Goal: Complete application form

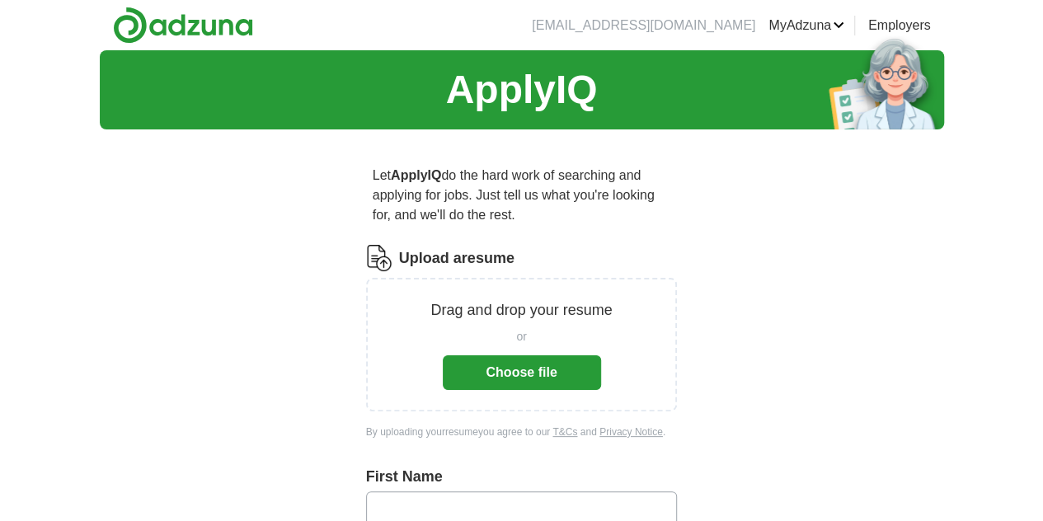
click at [518, 360] on button "Choose file" at bounding box center [522, 372] width 158 height 35
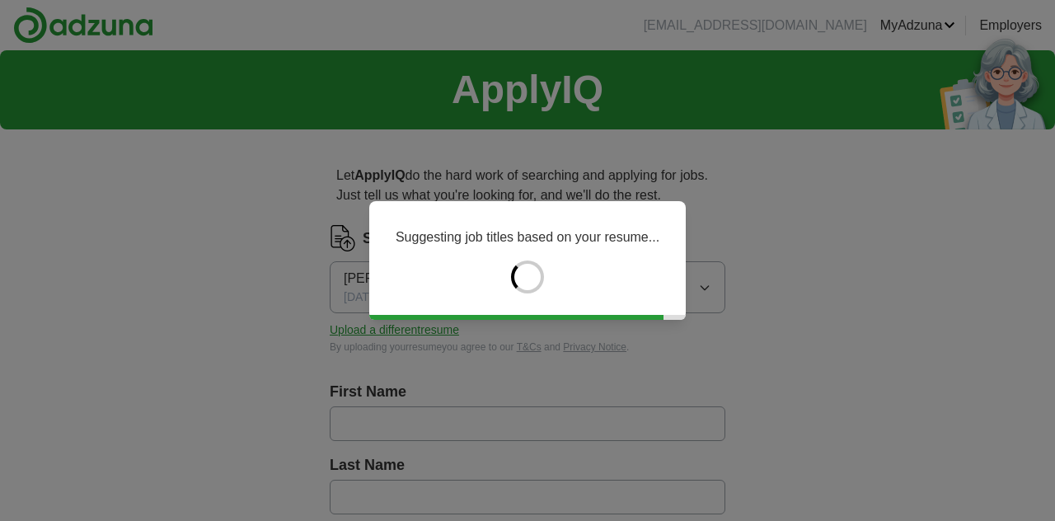
type input "****"
type input "******"
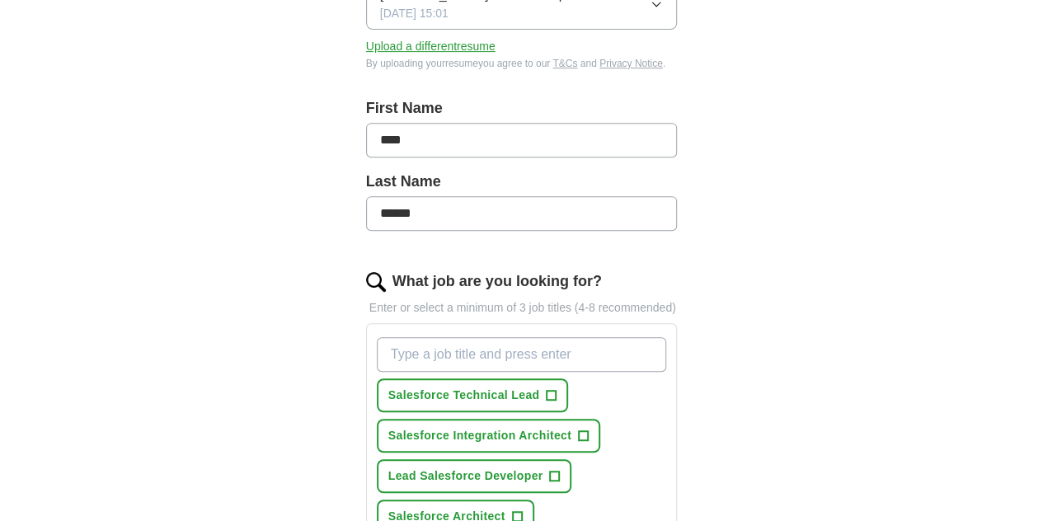
scroll to position [412, 0]
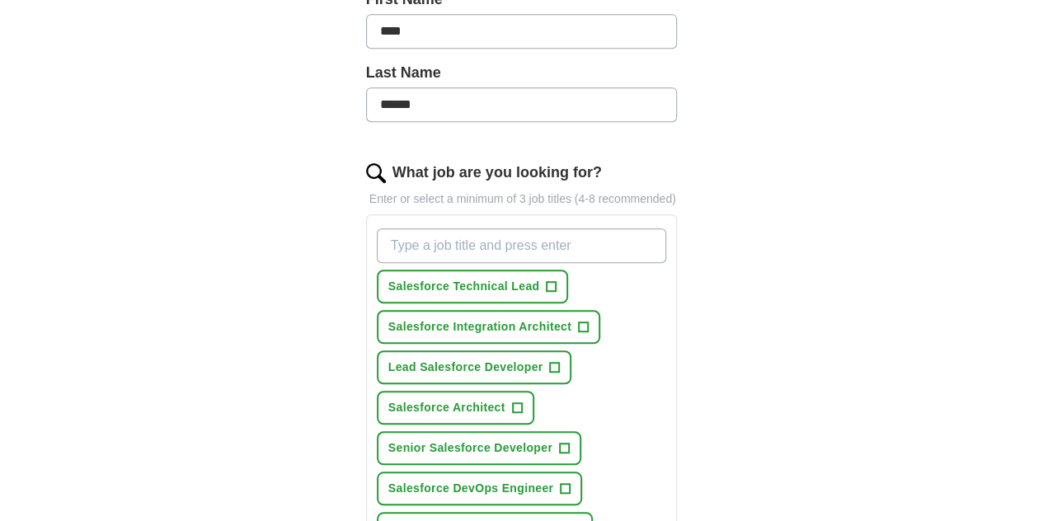
click at [434, 228] on input "What job are you looking for?" at bounding box center [522, 245] width 290 height 35
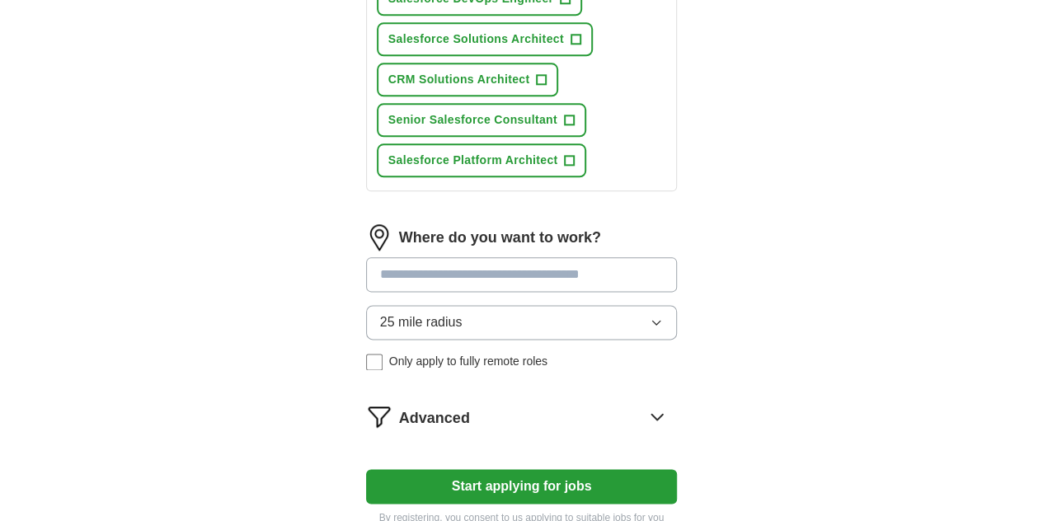
scroll to position [989, 0]
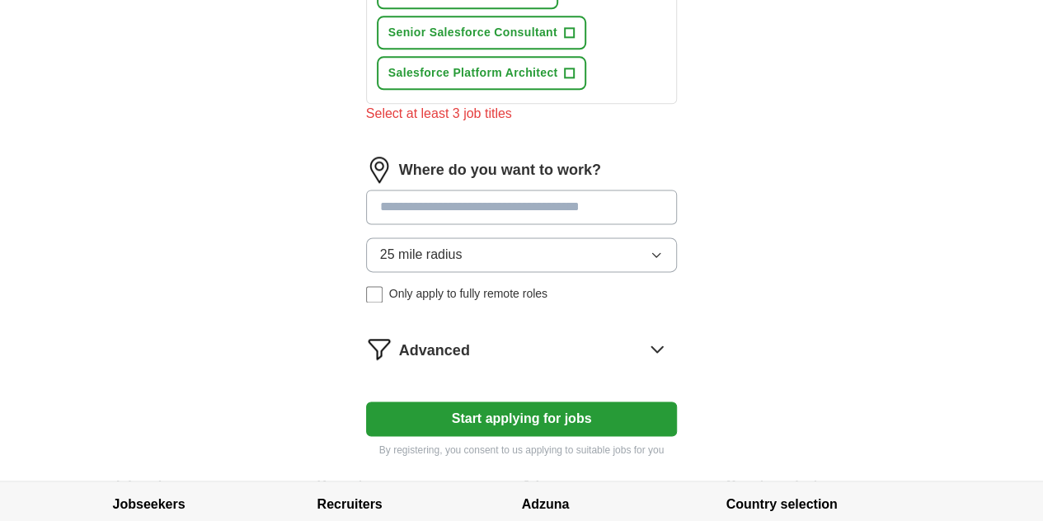
click at [518, 401] on button "Start applying for jobs" at bounding box center [522, 418] width 312 height 35
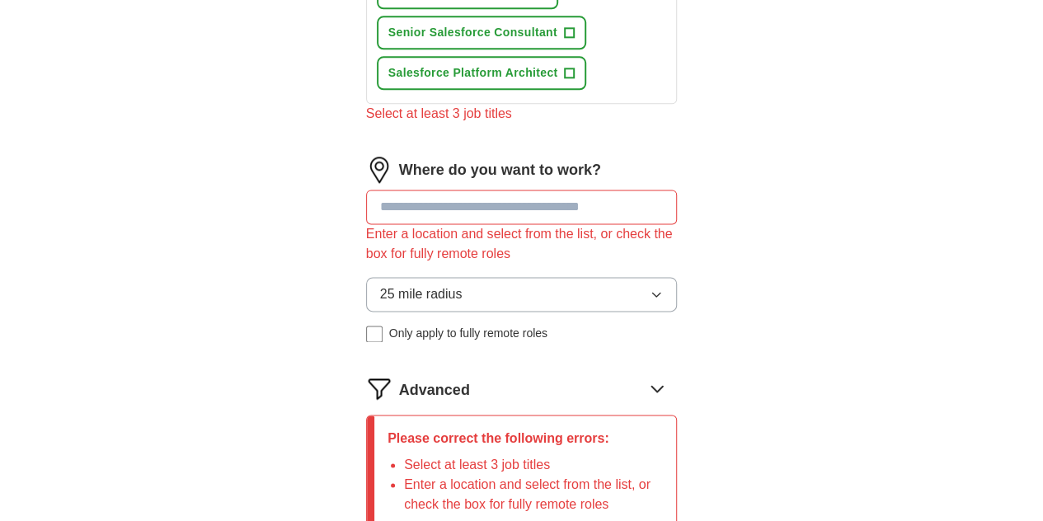
click at [459, 190] on input at bounding box center [522, 207] width 312 height 35
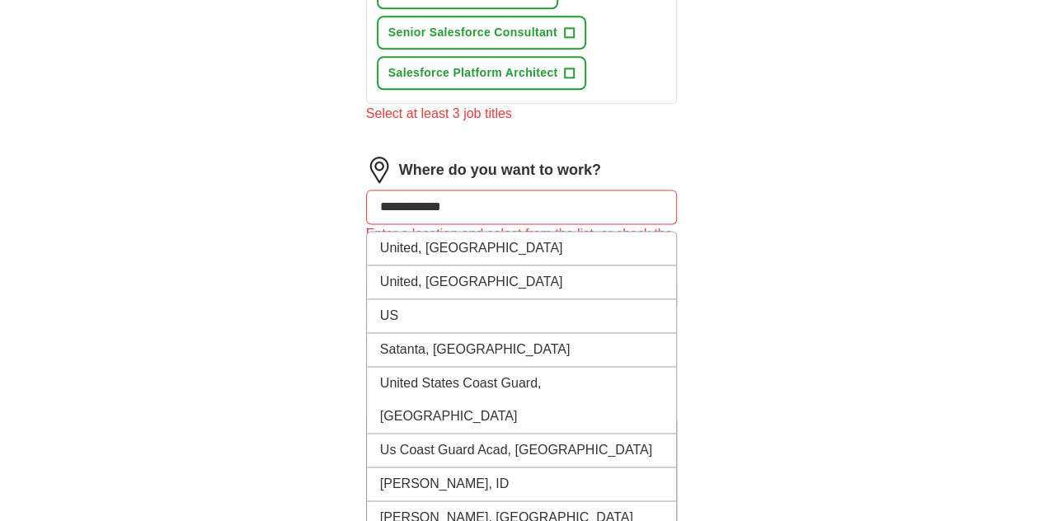
type input "**********"
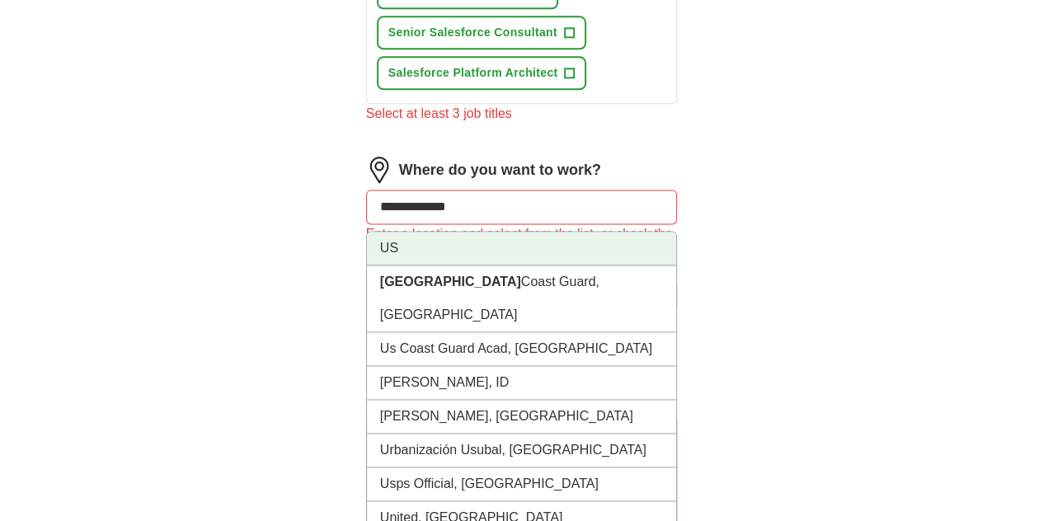
click at [473, 232] on li "US" at bounding box center [522, 249] width 310 height 34
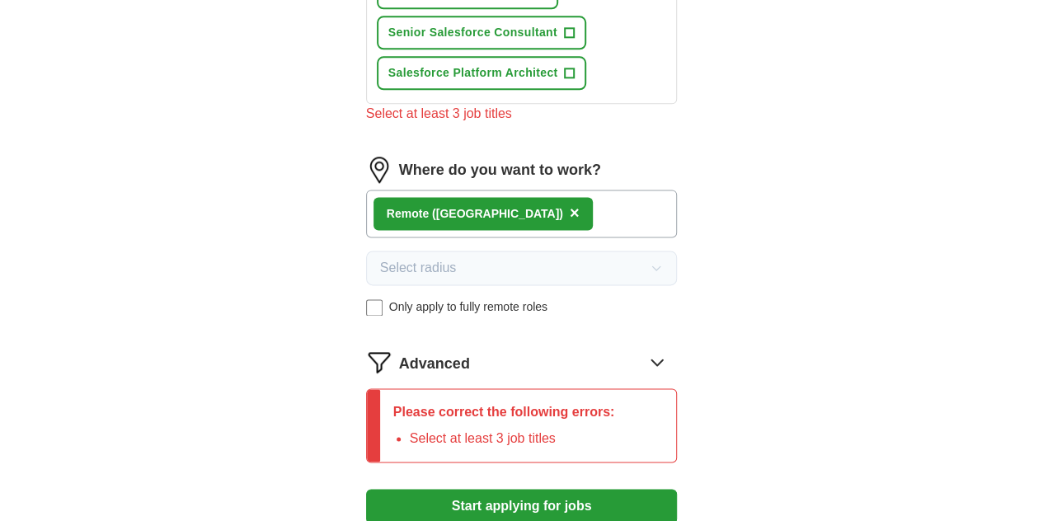
click at [562, 489] on button "Start applying for jobs" at bounding box center [522, 506] width 312 height 35
click at [670, 349] on icon at bounding box center [657, 362] width 26 height 26
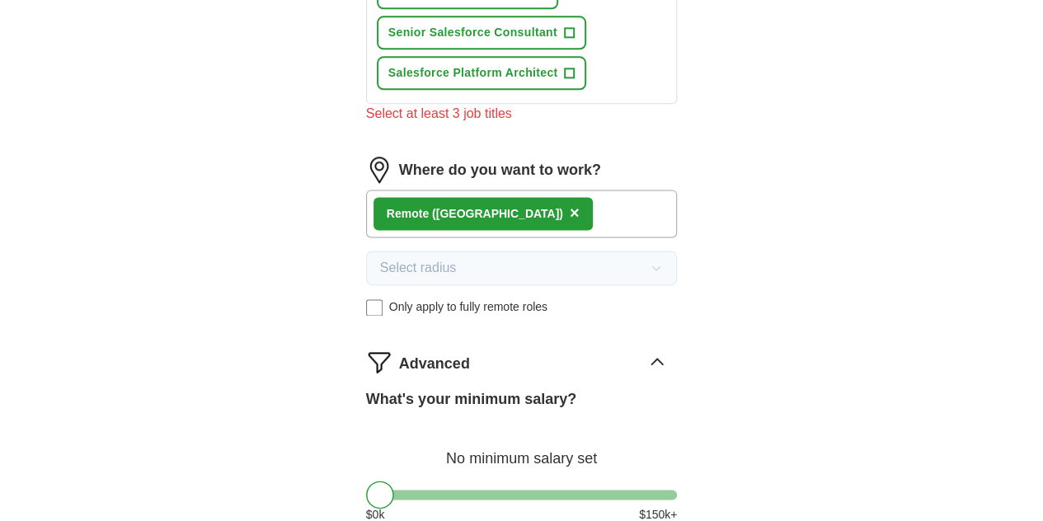
scroll to position [1236, 0]
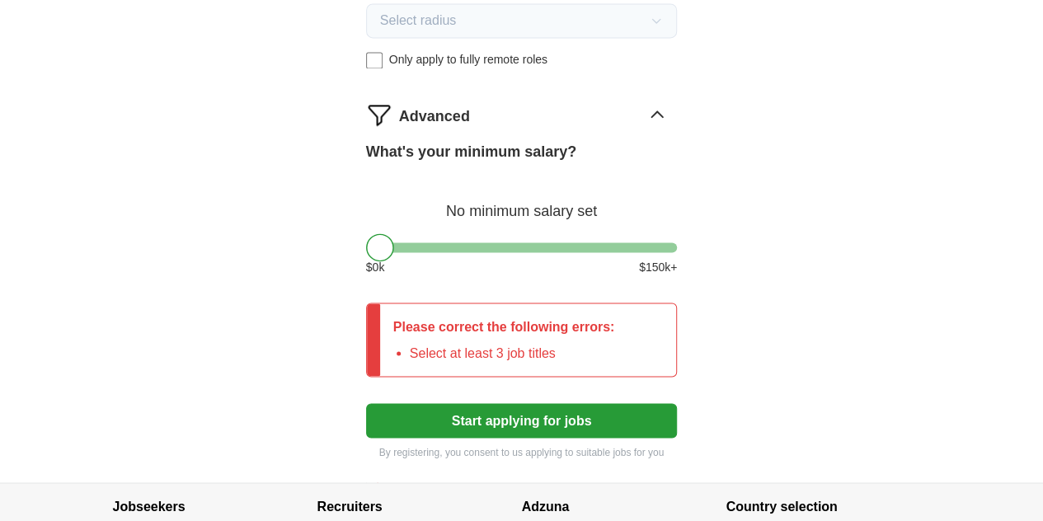
click at [541, 303] on div "Please correct the following errors: Select at least 3 job titles" at bounding box center [504, 339] width 248 height 73
click at [565, 403] on button "Start applying for jobs" at bounding box center [522, 420] width 312 height 35
click at [445, 242] on div at bounding box center [522, 247] width 312 height 10
click at [496, 190] on div "What's your minimum salary? At least $ 63k per year $ 0 k $ 150 k+" at bounding box center [522, 215] width 312 height 148
click at [553, 191] on div "What's your minimum salary? At least $ 63k per year $ 0 k $ 150 k+" at bounding box center [522, 215] width 312 height 148
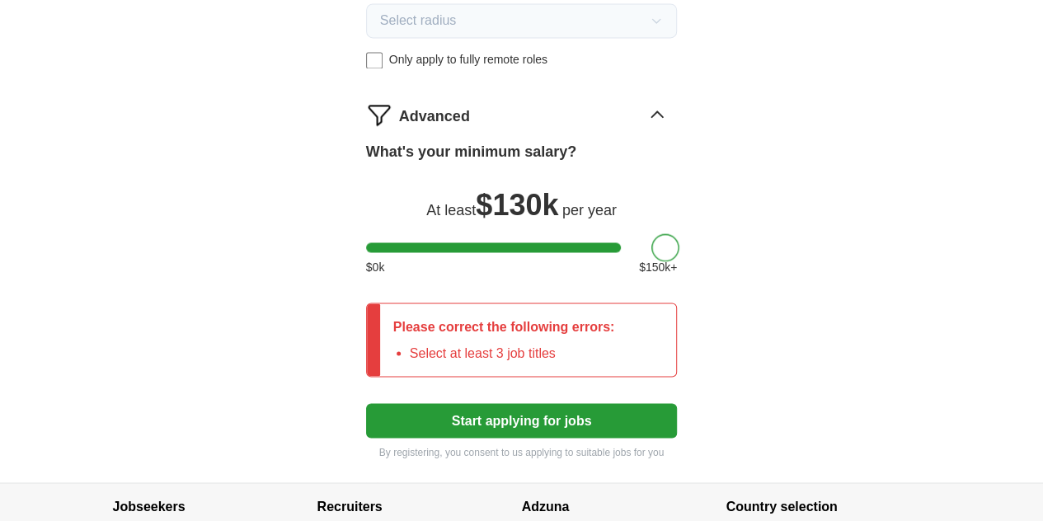
drag, startPoint x: 462, startPoint y: 186, endPoint x: 635, endPoint y: 183, distance: 173.9
click at [651, 233] on div at bounding box center [665, 247] width 28 height 28
click at [560, 403] on button "Start applying for jobs" at bounding box center [522, 420] width 312 height 35
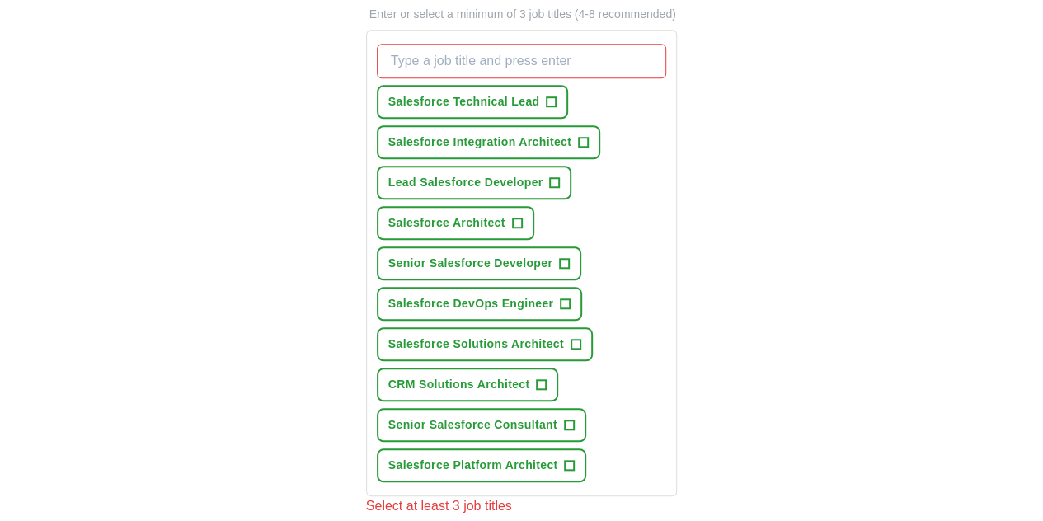
scroll to position [577, 0]
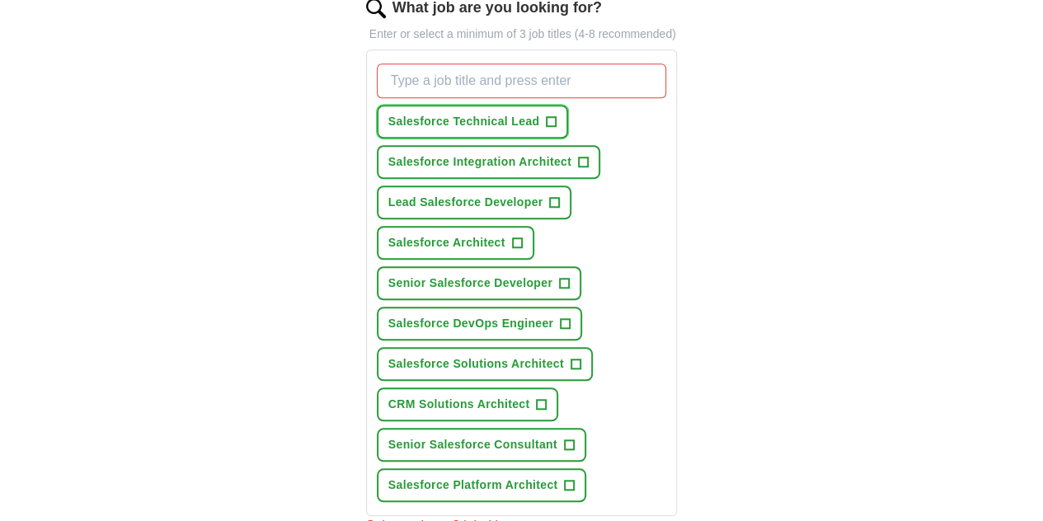
click at [546, 115] on span "+" at bounding box center [551, 121] width 10 height 13
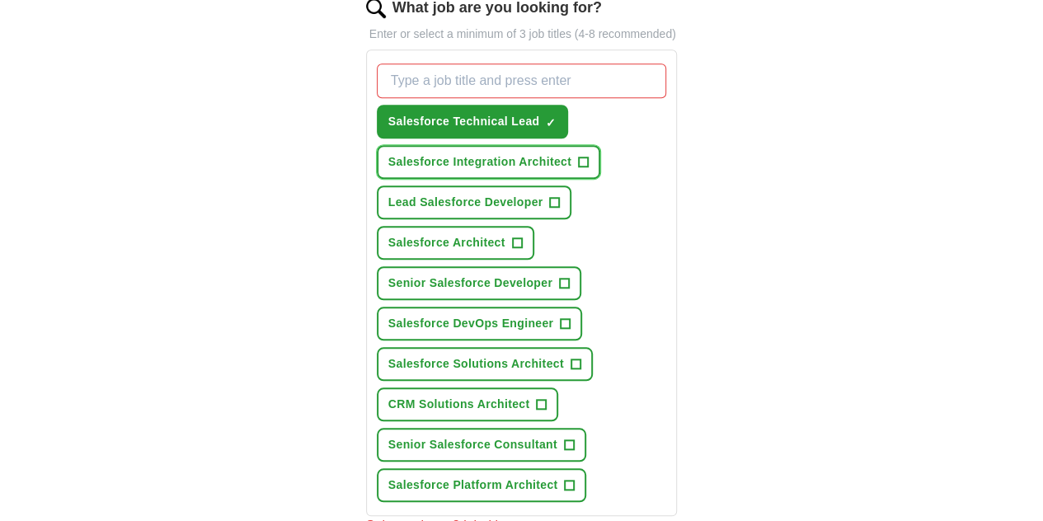
click at [578, 156] on span "+" at bounding box center [583, 162] width 10 height 13
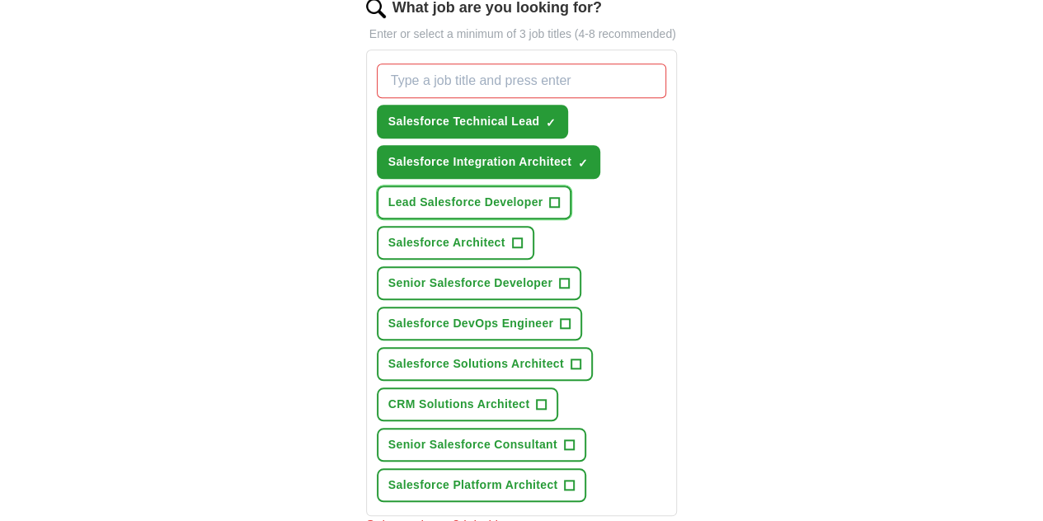
click at [550, 196] on span "+" at bounding box center [555, 202] width 10 height 13
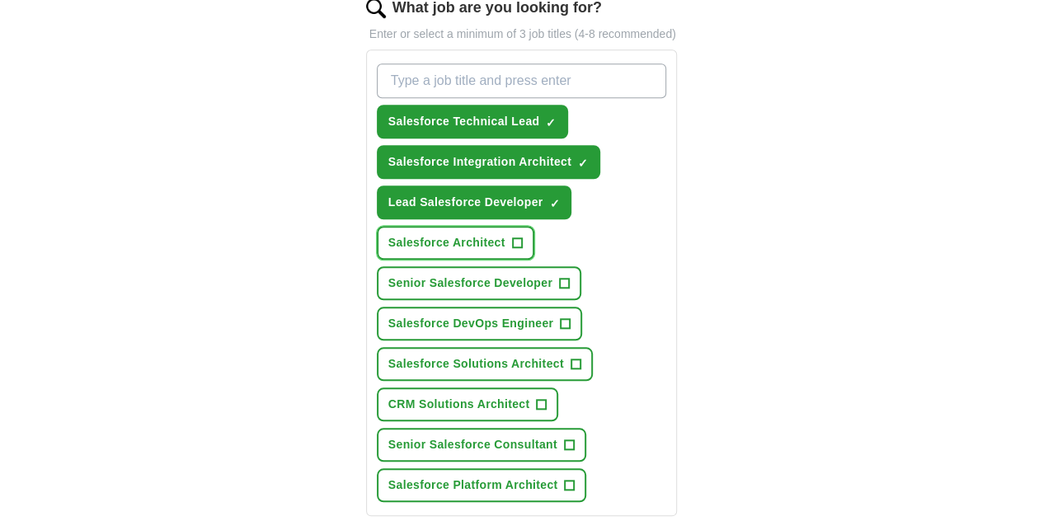
click at [534, 226] on button "Salesforce Architect +" at bounding box center [455, 243] width 157 height 34
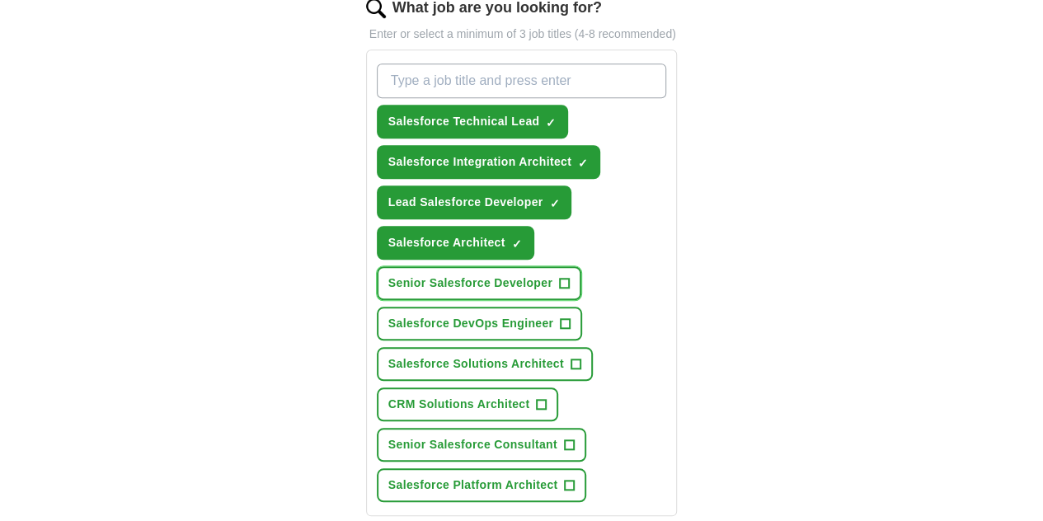
click at [516, 266] on button "Senior Salesforce Developer +" at bounding box center [479, 283] width 204 height 34
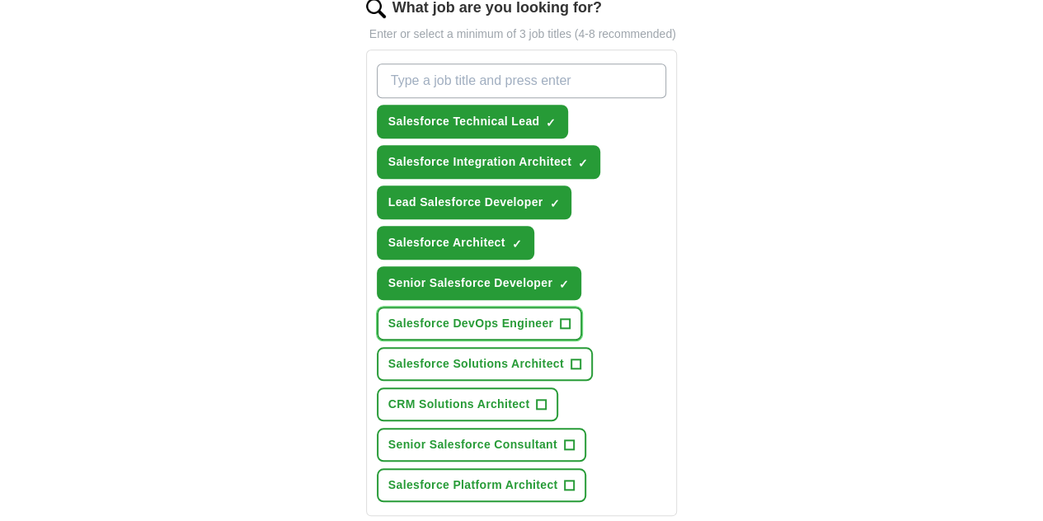
click at [536, 307] on button "Salesforce DevOps Engineer +" at bounding box center [480, 324] width 206 height 34
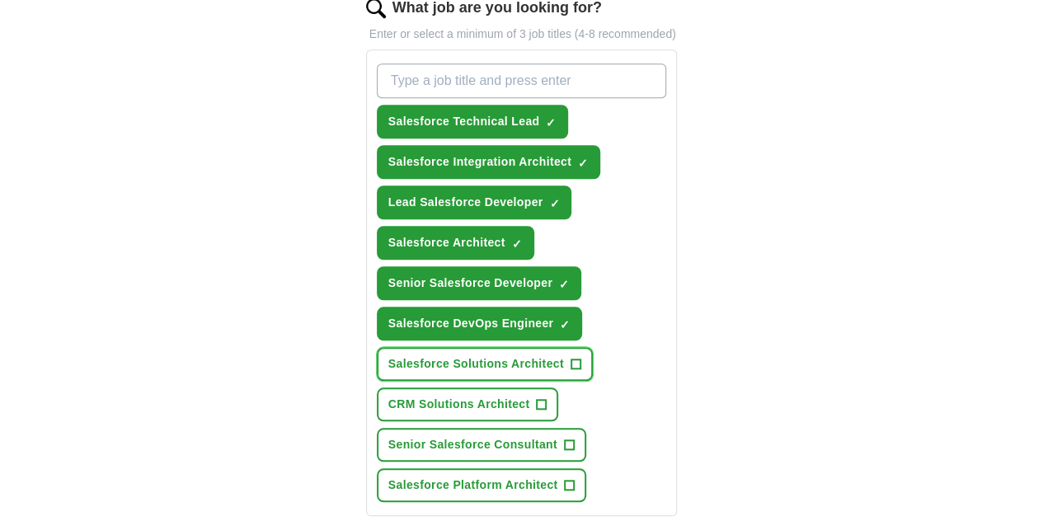
click at [570, 358] on span "+" at bounding box center [575, 364] width 10 height 13
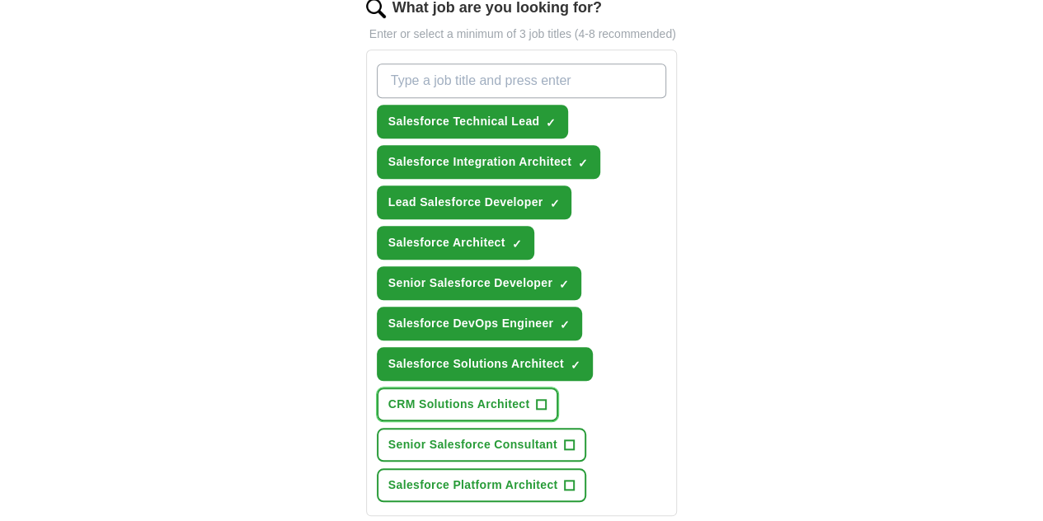
click at [537, 398] on span "+" at bounding box center [542, 404] width 10 height 13
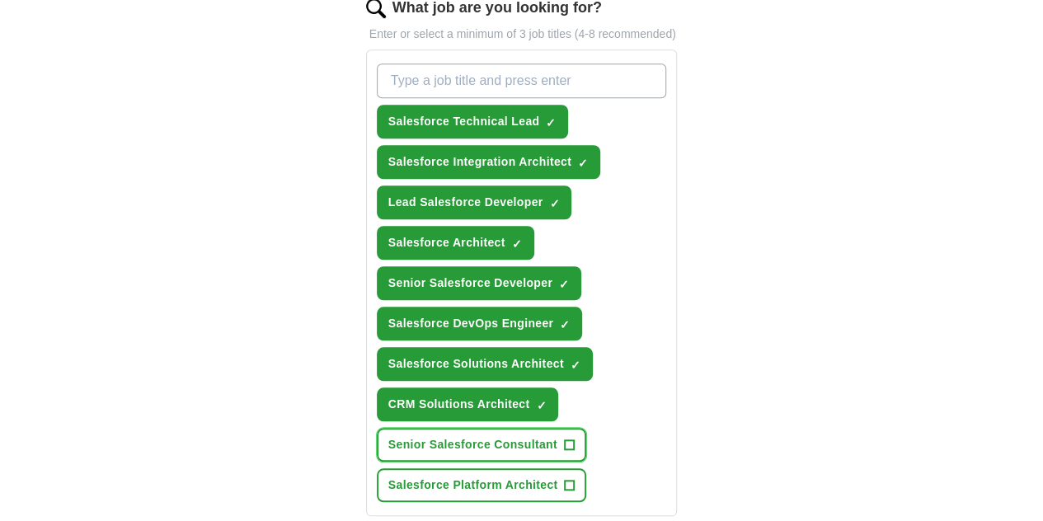
click at [517, 428] on button "Senior Salesforce Consultant +" at bounding box center [481, 445] width 209 height 34
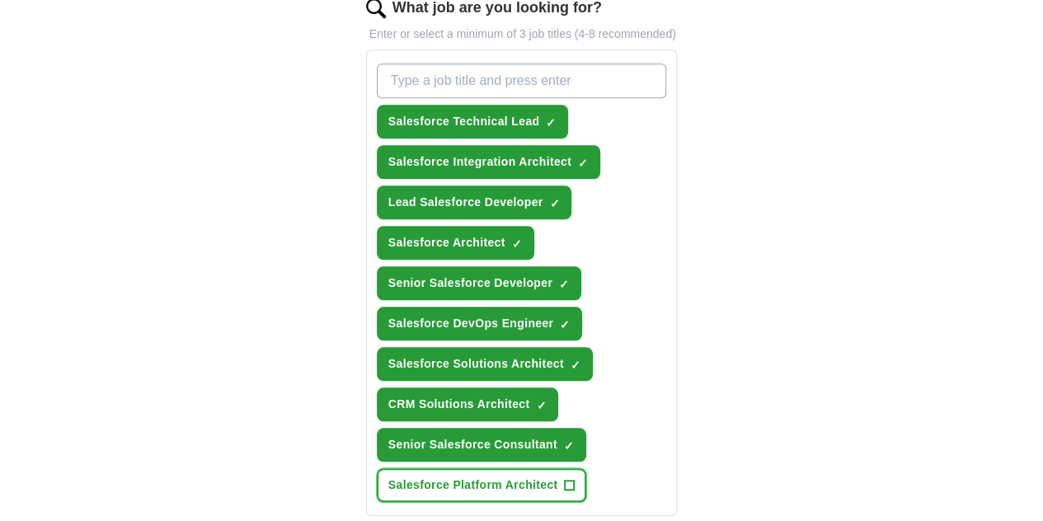
click at [565, 479] on span "+" at bounding box center [570, 485] width 10 height 13
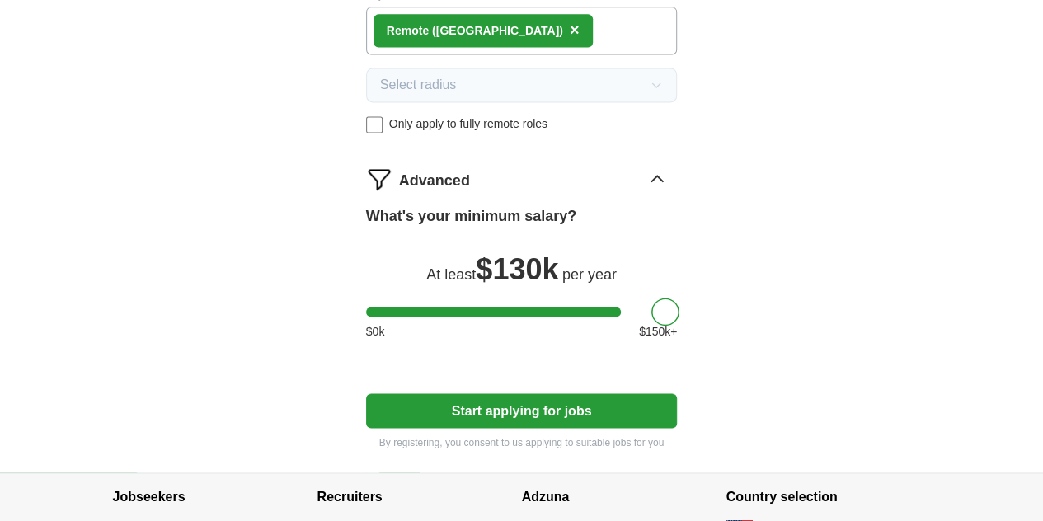
scroll to position [1154, 0]
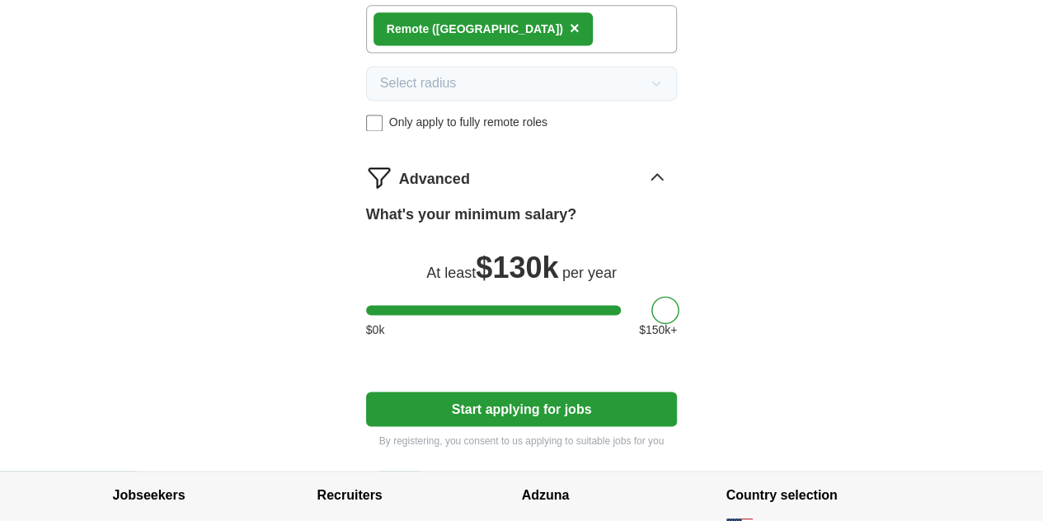
click at [515, 391] on button "Start applying for jobs" at bounding box center [522, 408] width 312 height 35
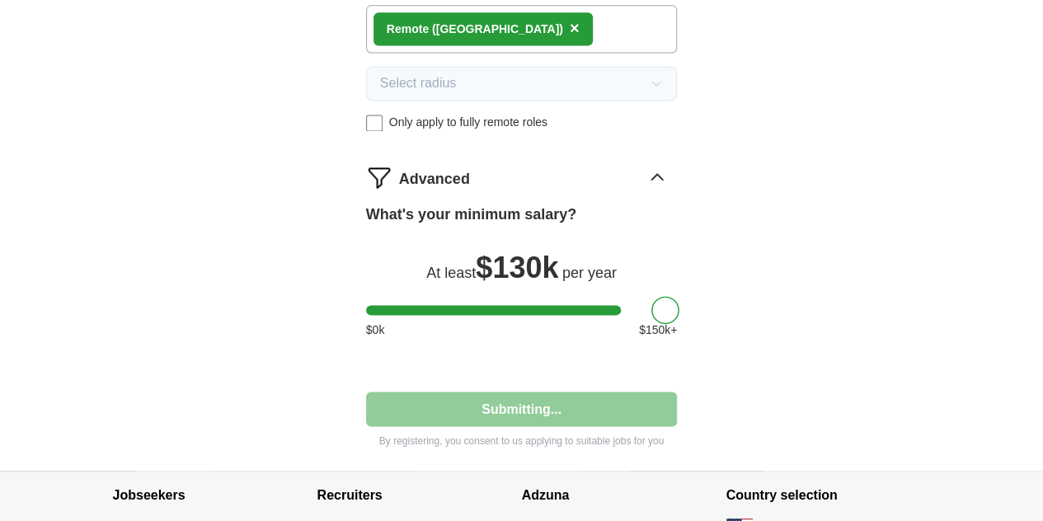
select select "**"
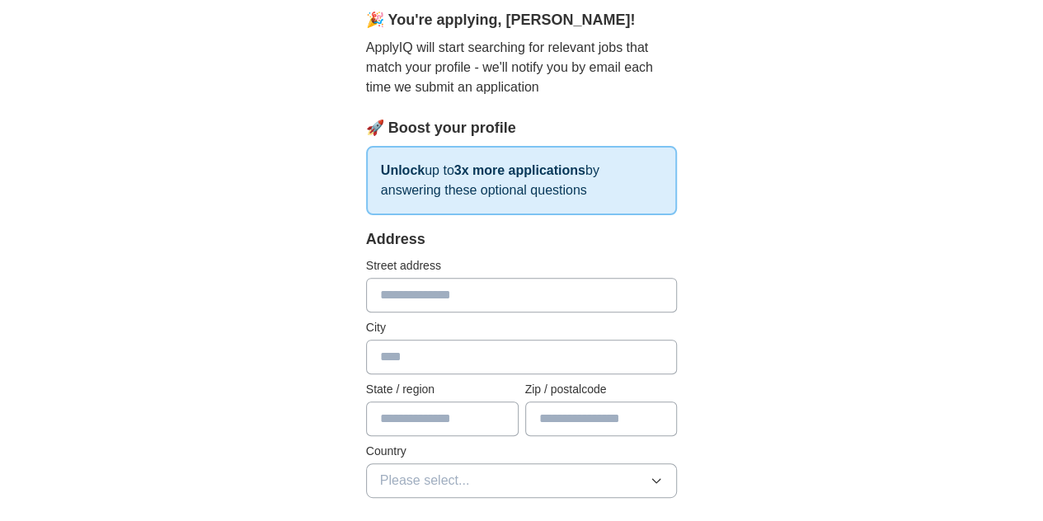
scroll to position [165, 0]
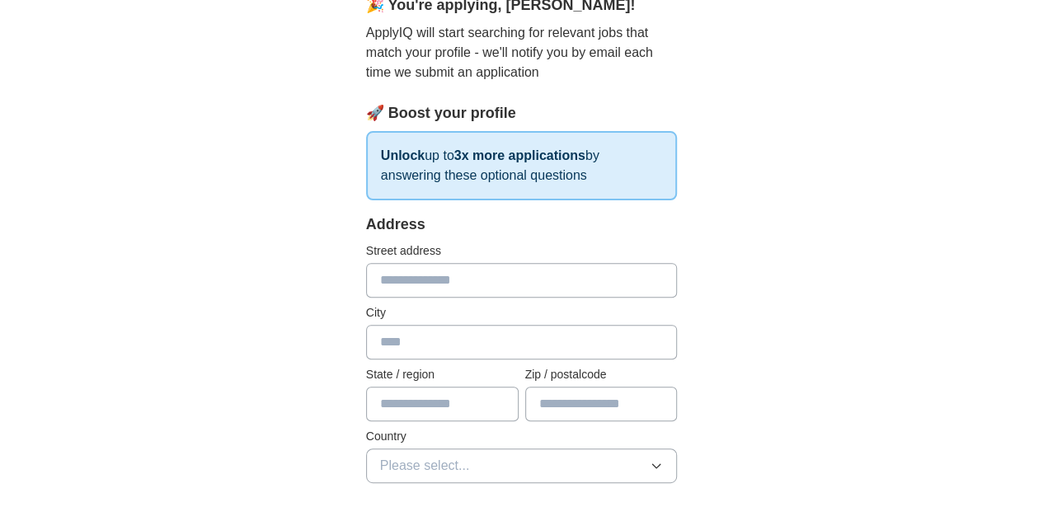
click at [391, 279] on input "text" at bounding box center [522, 280] width 312 height 35
type input "**********"
type input "********"
type input "*****"
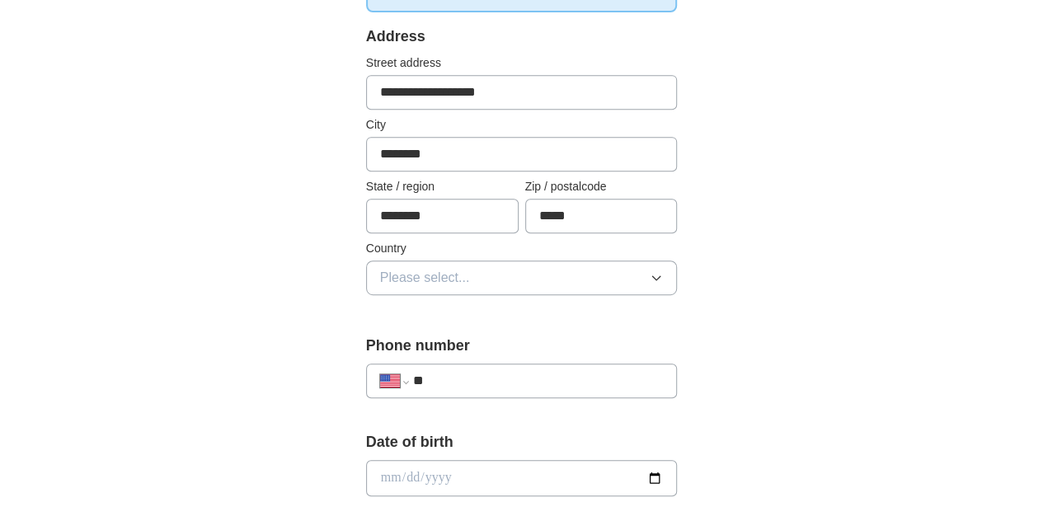
scroll to position [412, 0]
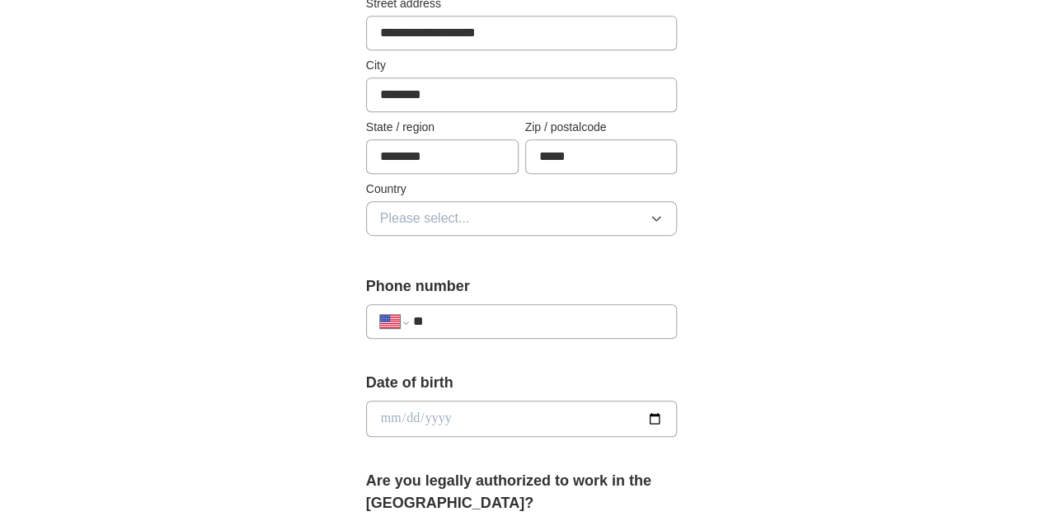
click at [418, 226] on span "Please select..." at bounding box center [425, 219] width 90 height 20
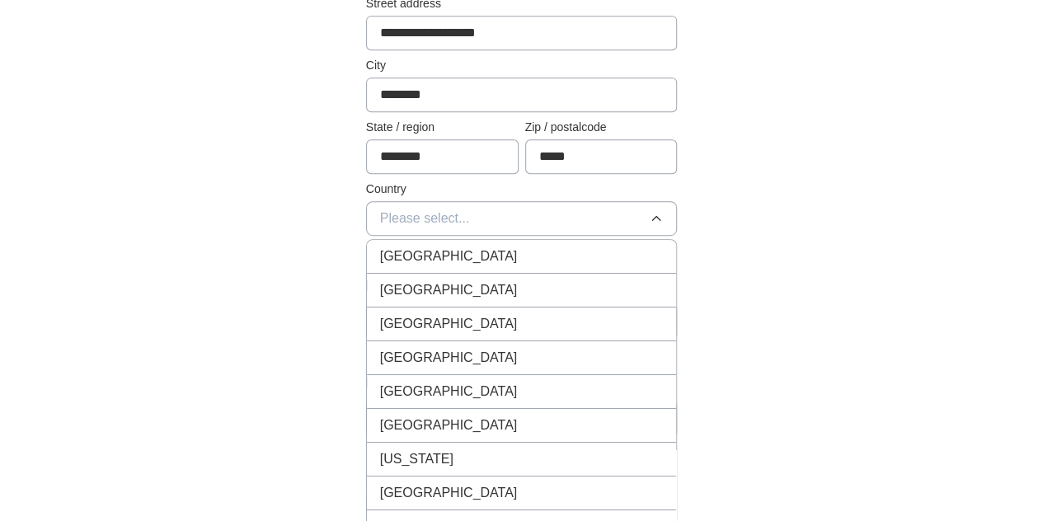
click at [410, 280] on span "[GEOGRAPHIC_DATA]" at bounding box center [449, 290] width 138 height 20
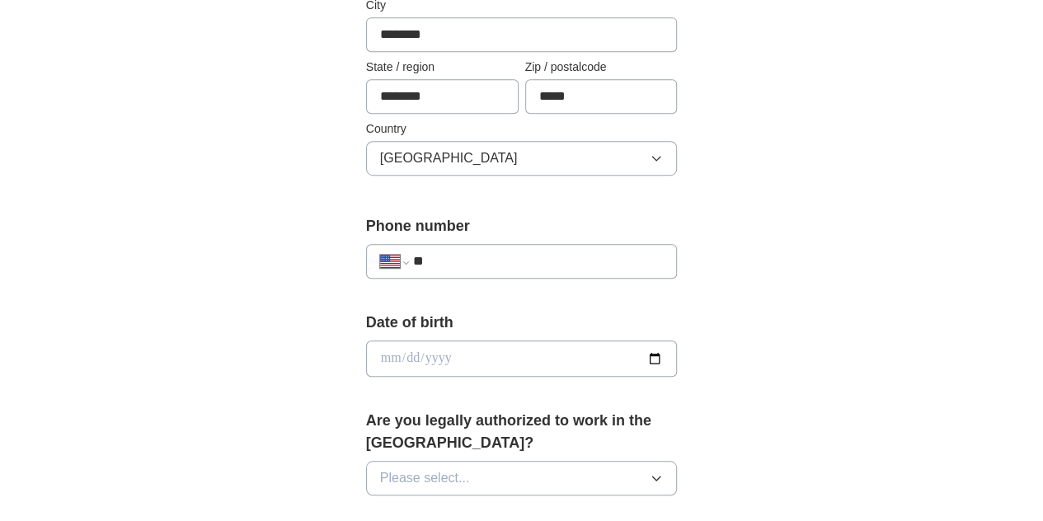
scroll to position [577, 0]
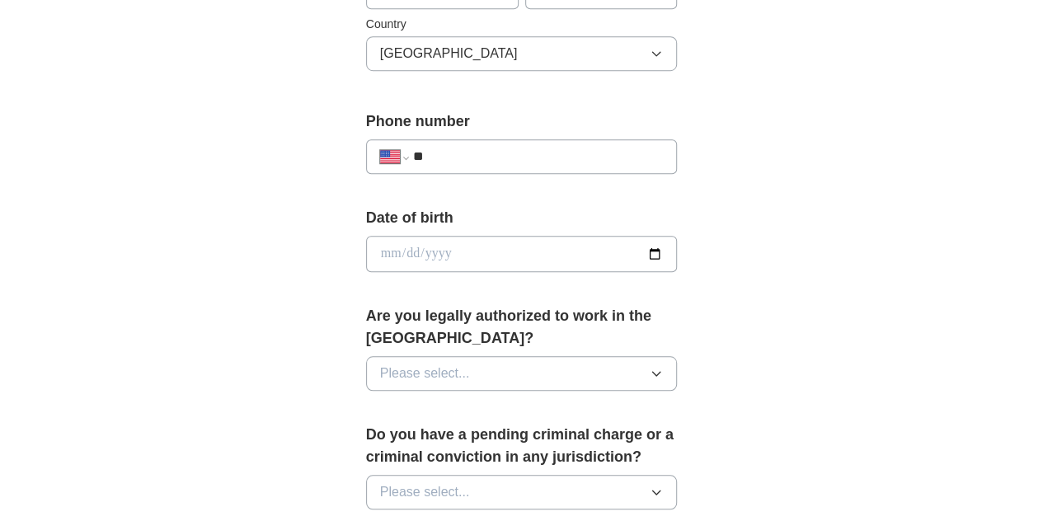
click at [473, 161] on input "**" at bounding box center [538, 157] width 251 height 20
click at [504, 152] on input "**" at bounding box center [538, 157] width 251 height 20
paste input "**********"
type input "**********"
click at [677, 247] on input "date" at bounding box center [522, 254] width 312 height 36
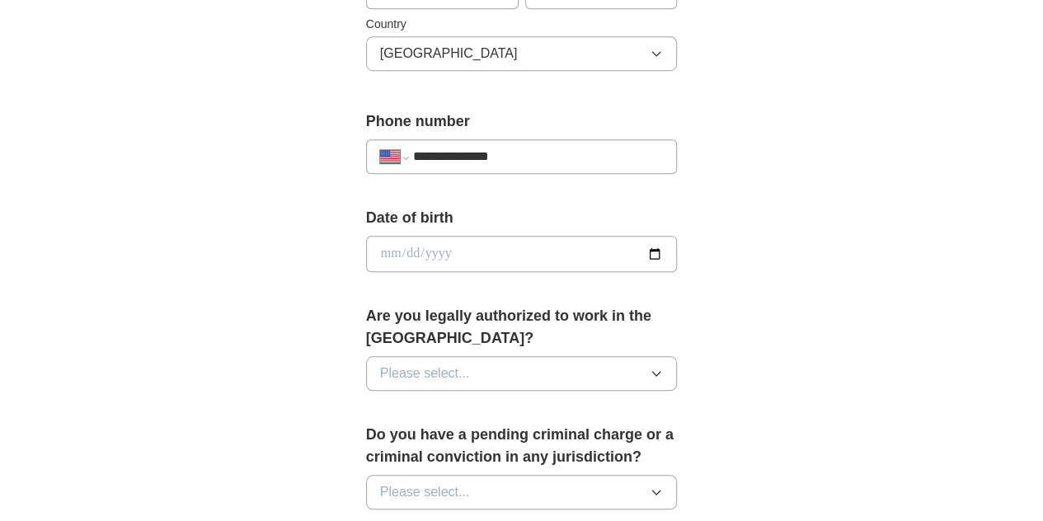
click at [677, 246] on input "date" at bounding box center [522, 254] width 312 height 36
type input "**********"
click at [467, 356] on button "Please select..." at bounding box center [522, 373] width 312 height 35
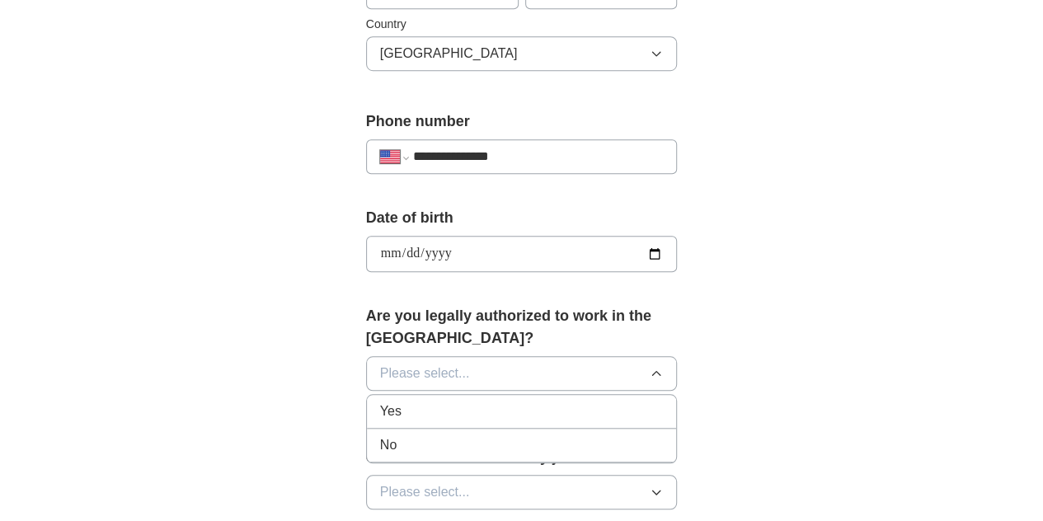
click at [380, 401] on div "Yes" at bounding box center [521, 411] width 283 height 20
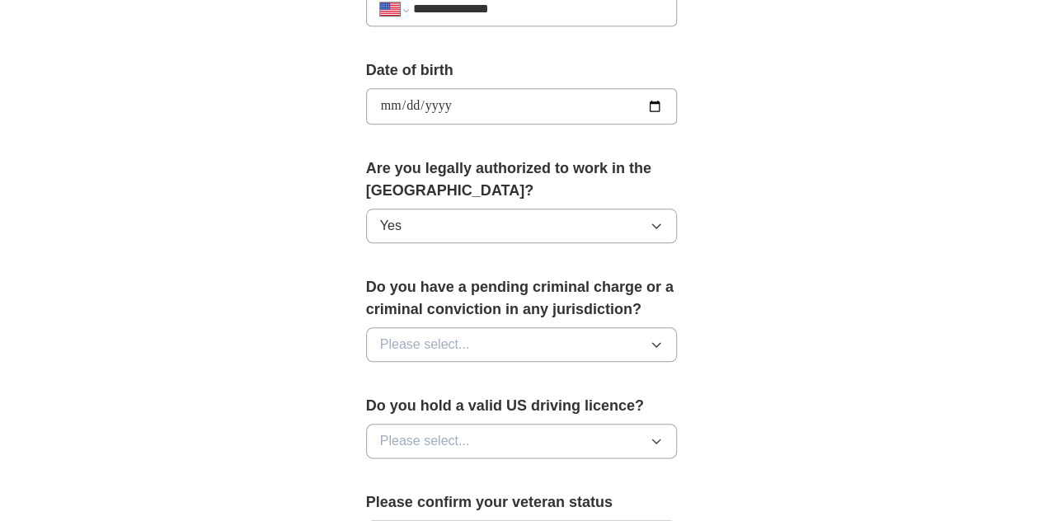
scroll to position [742, 0]
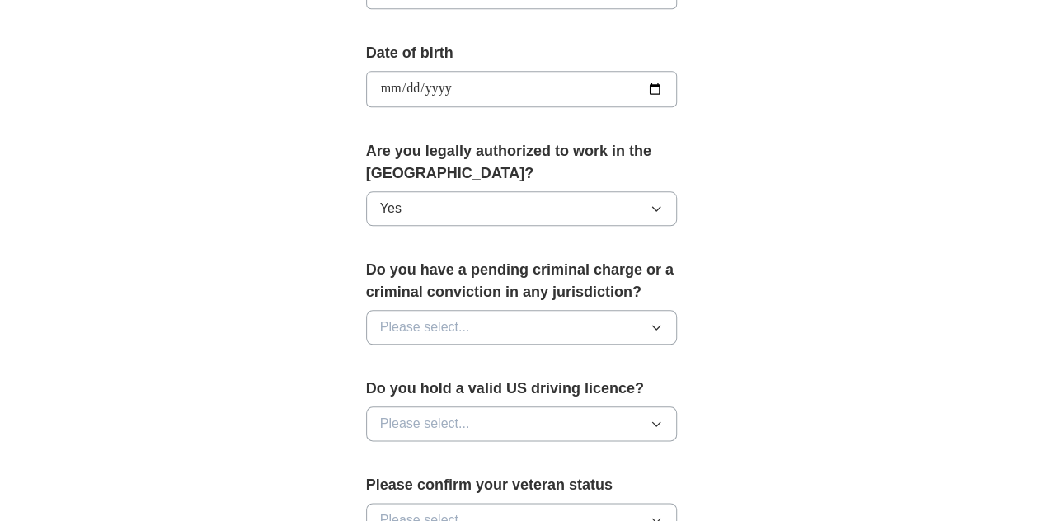
click at [405, 317] on span "Please select..." at bounding box center [425, 327] width 90 height 20
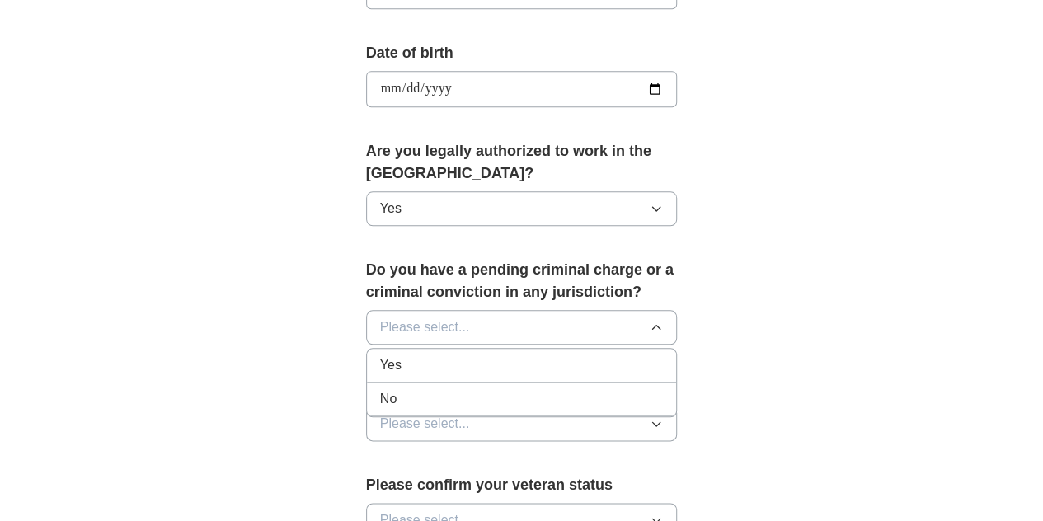
click at [380, 389] on div "No" at bounding box center [521, 399] width 283 height 20
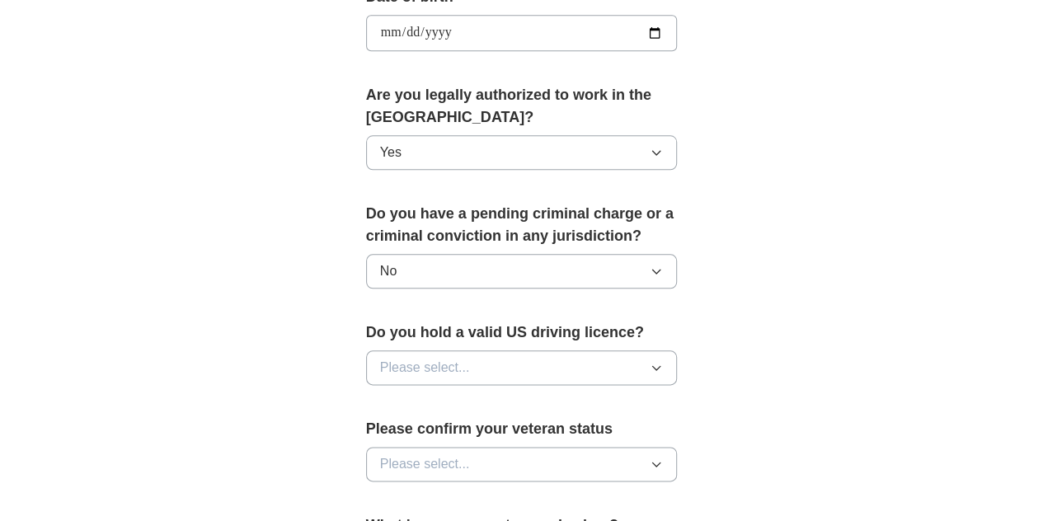
scroll to position [824, 0]
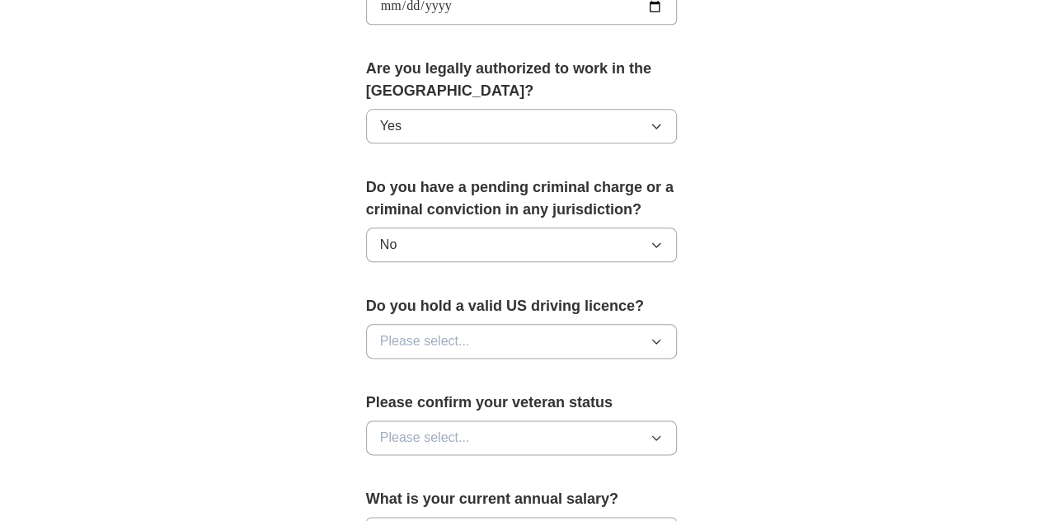
click at [410, 331] on span "Please select..." at bounding box center [425, 341] width 90 height 20
click at [402, 403] on div "No" at bounding box center [521, 413] width 283 height 20
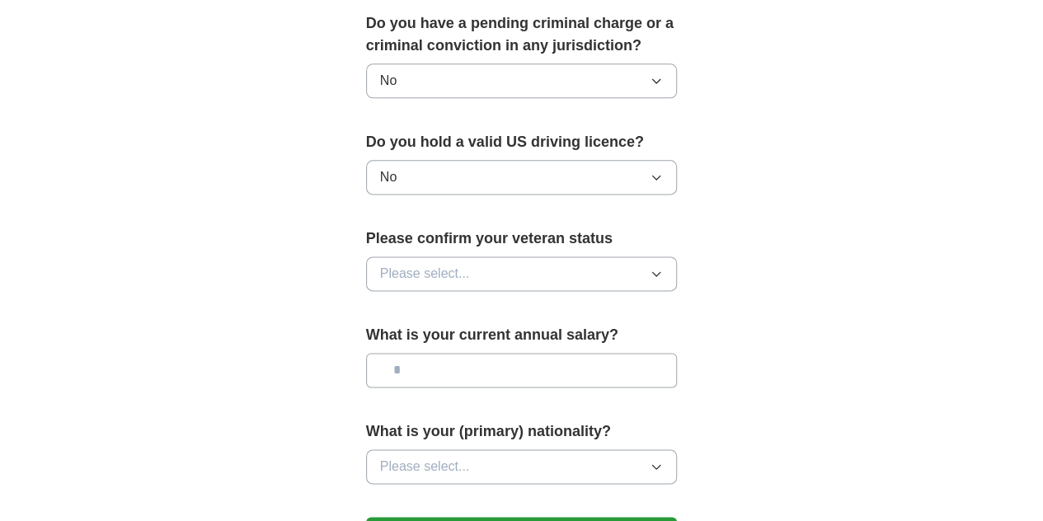
scroll to position [989, 0]
click at [458, 255] on button "Please select..." at bounding box center [522, 272] width 312 height 35
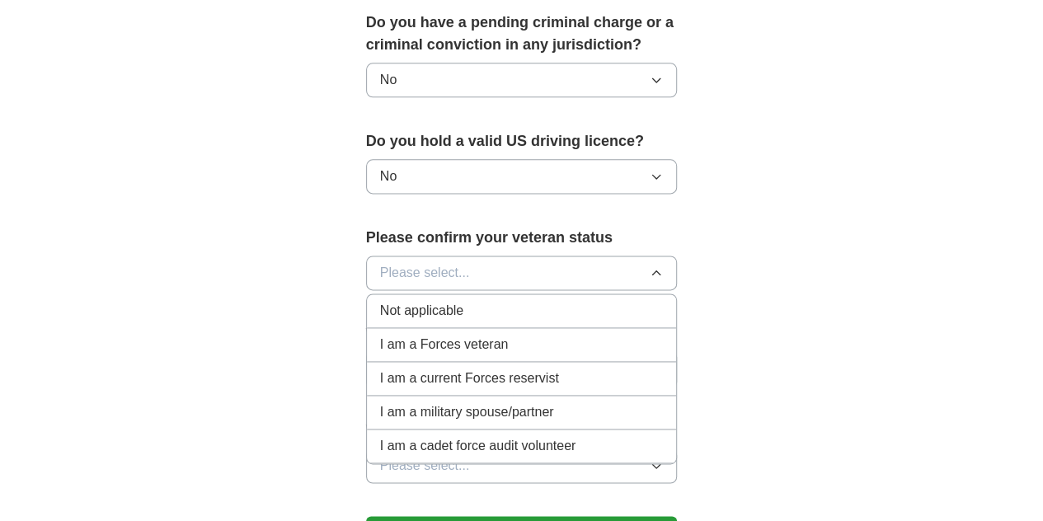
click at [449, 328] on li "I am a Forces veteran" at bounding box center [522, 345] width 310 height 34
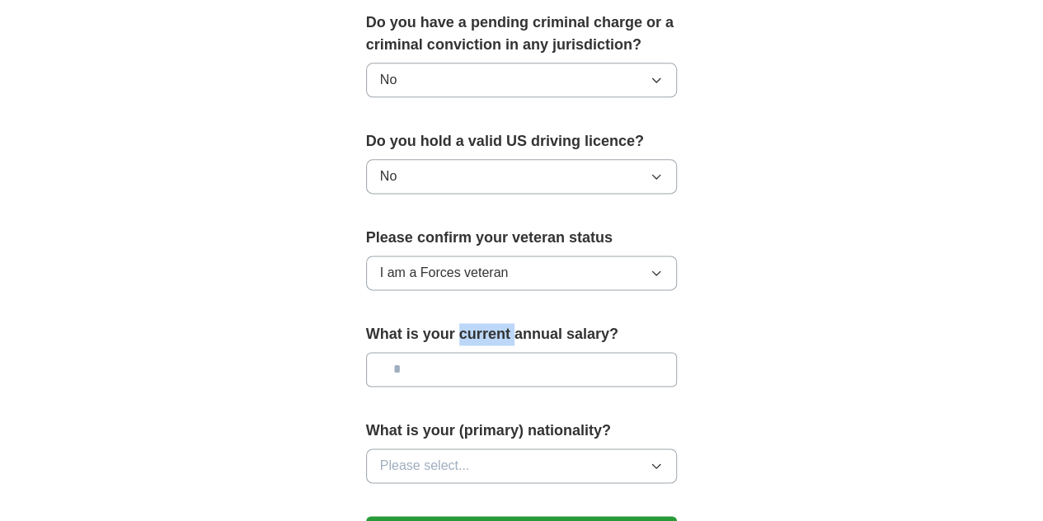
click at [449, 323] on label "What is your current annual salary?" at bounding box center [522, 334] width 312 height 22
click at [447, 263] on span "I am a Forces veteran" at bounding box center [444, 273] width 129 height 20
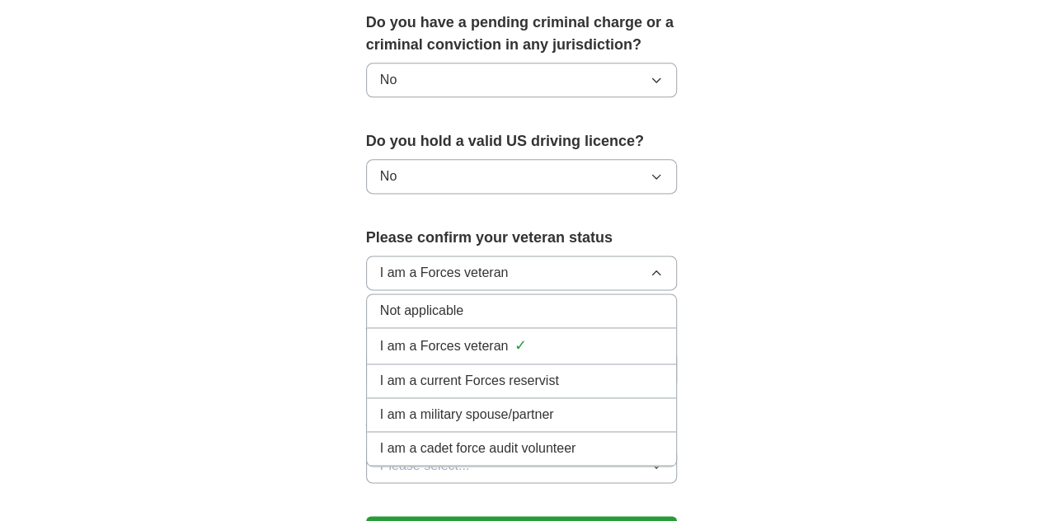
click at [457, 294] on li "Not applicable" at bounding box center [522, 311] width 310 height 34
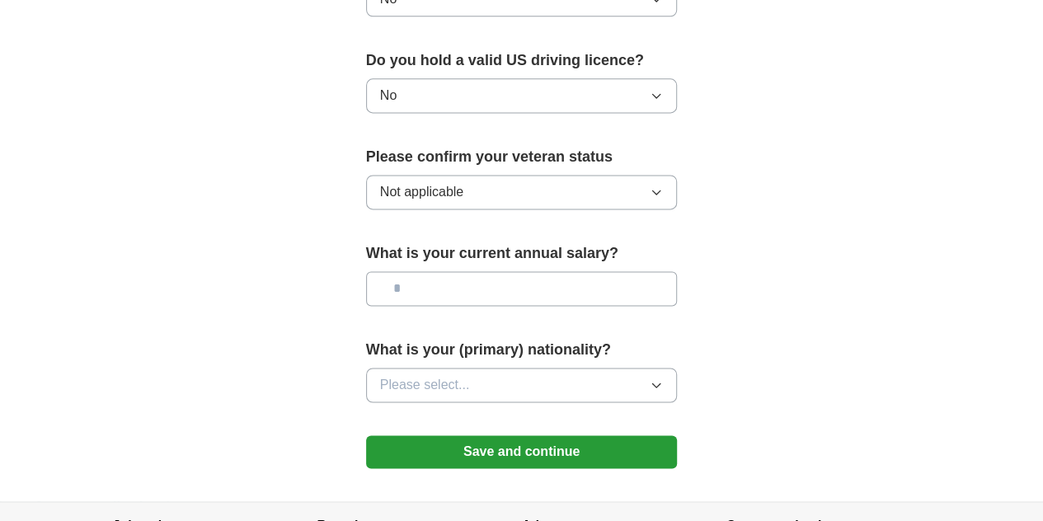
scroll to position [1071, 0]
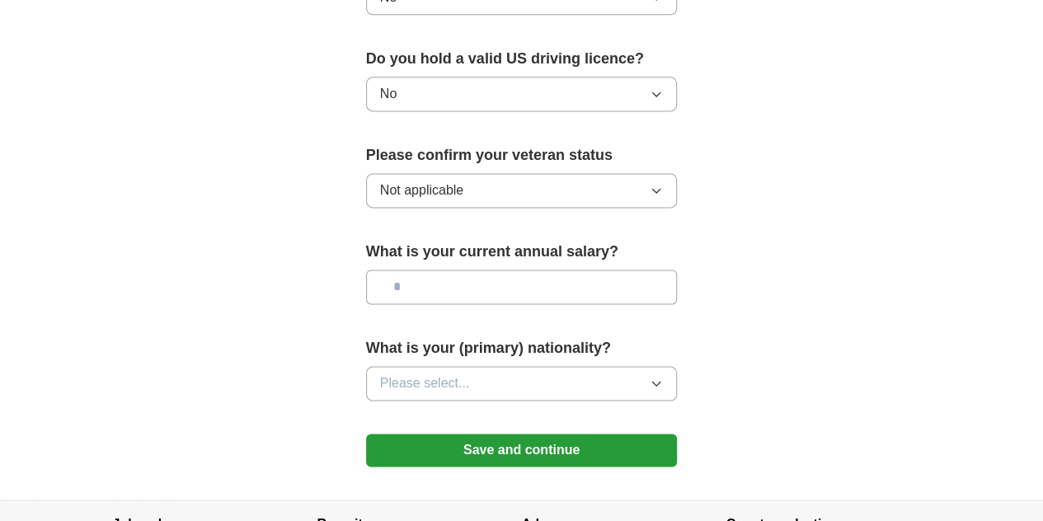
click at [444, 269] on input "text" at bounding box center [522, 286] width 312 height 35
type input "********"
click at [452, 366] on button "Please select..." at bounding box center [522, 383] width 312 height 35
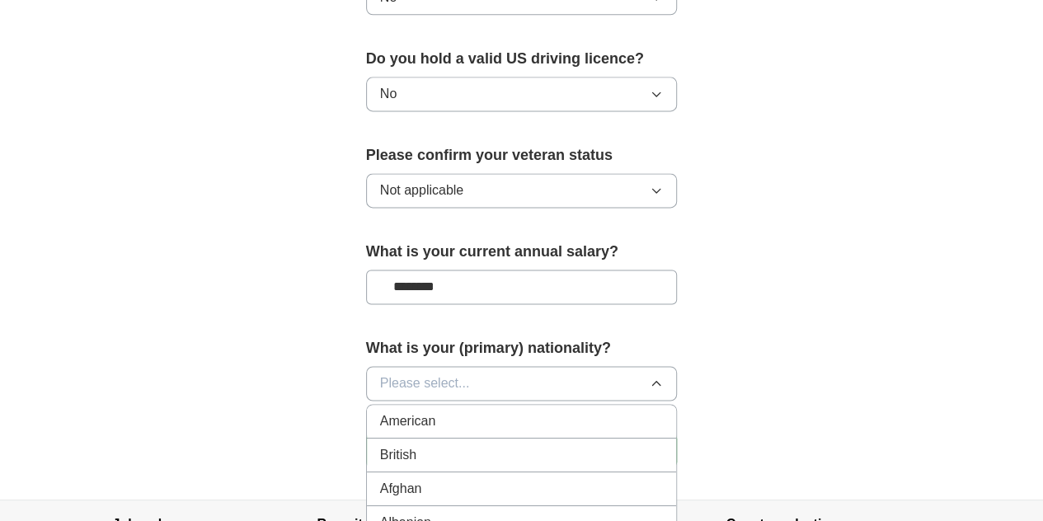
click at [429, 411] on div "American" at bounding box center [521, 421] width 283 height 20
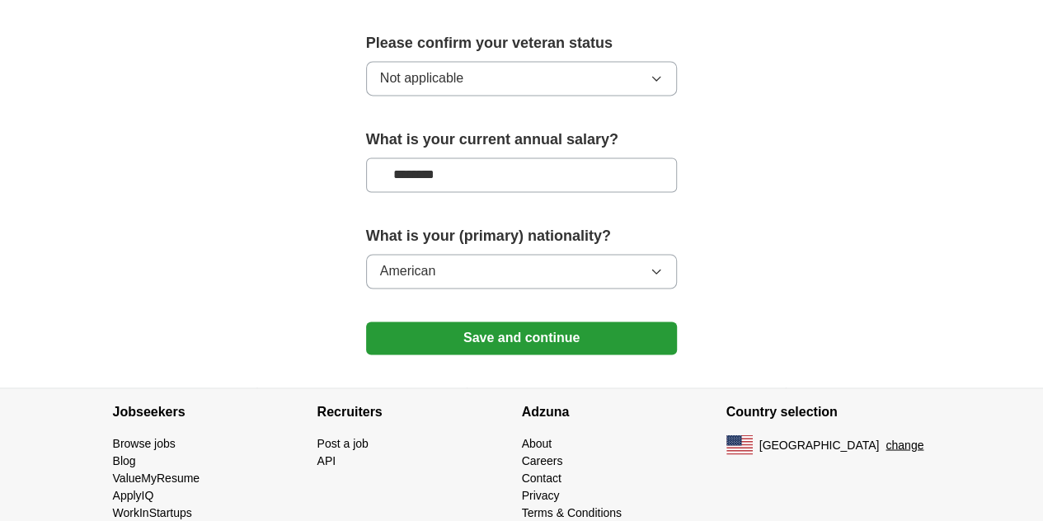
scroll to position [1187, 0]
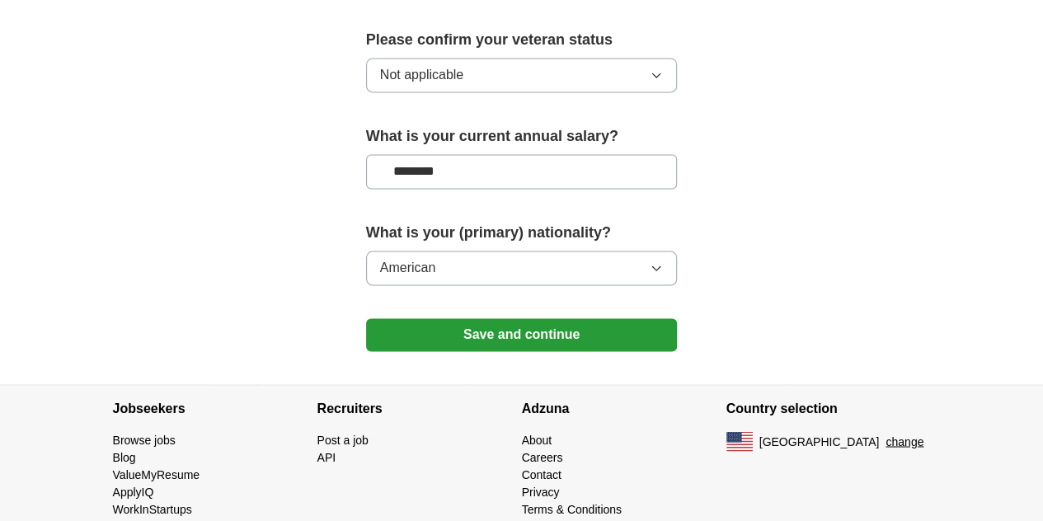
click at [486, 318] on button "Save and continue" at bounding box center [522, 334] width 312 height 33
